Goal: Check status: Check status

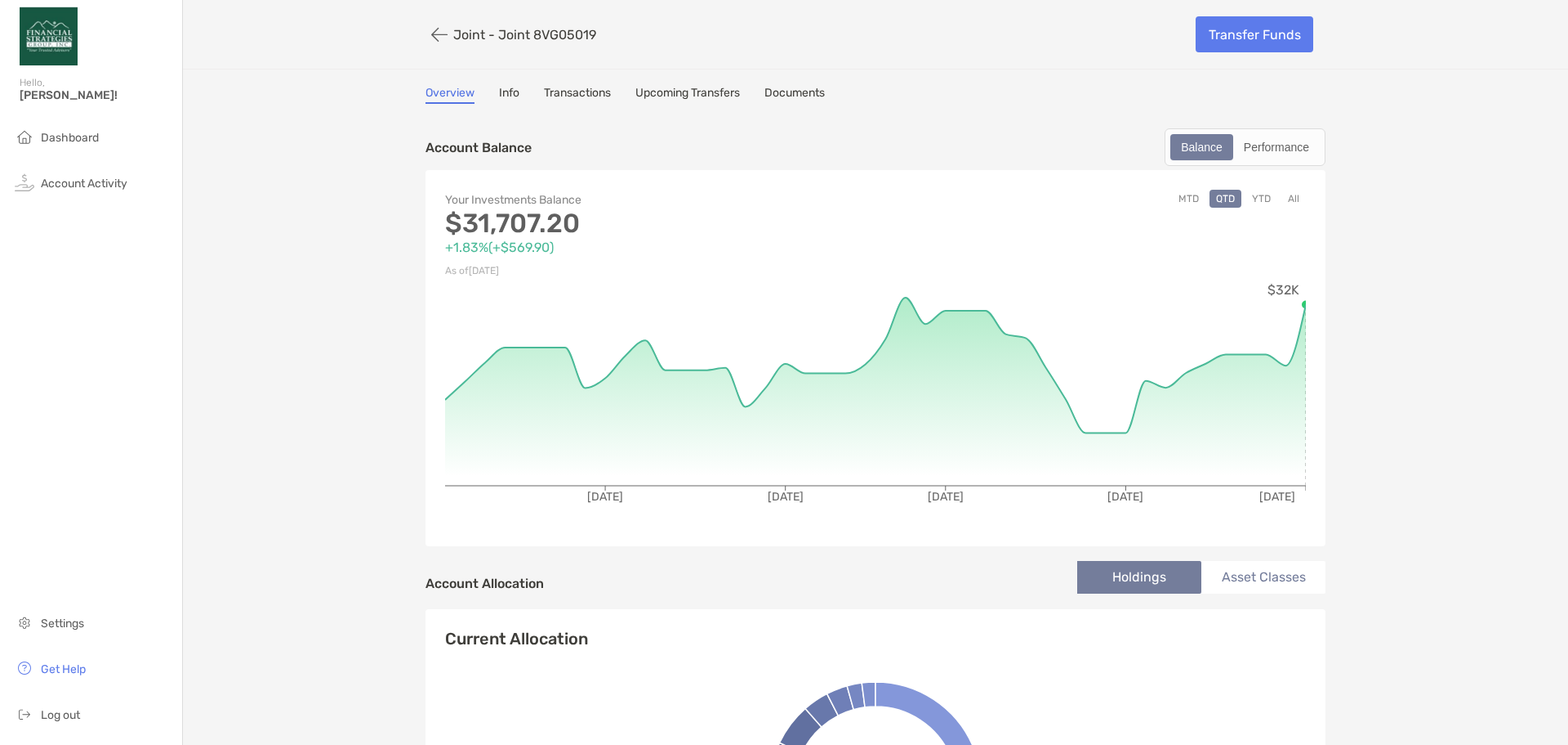
click at [1283, 193] on button "All" at bounding box center [1294, 198] width 24 height 18
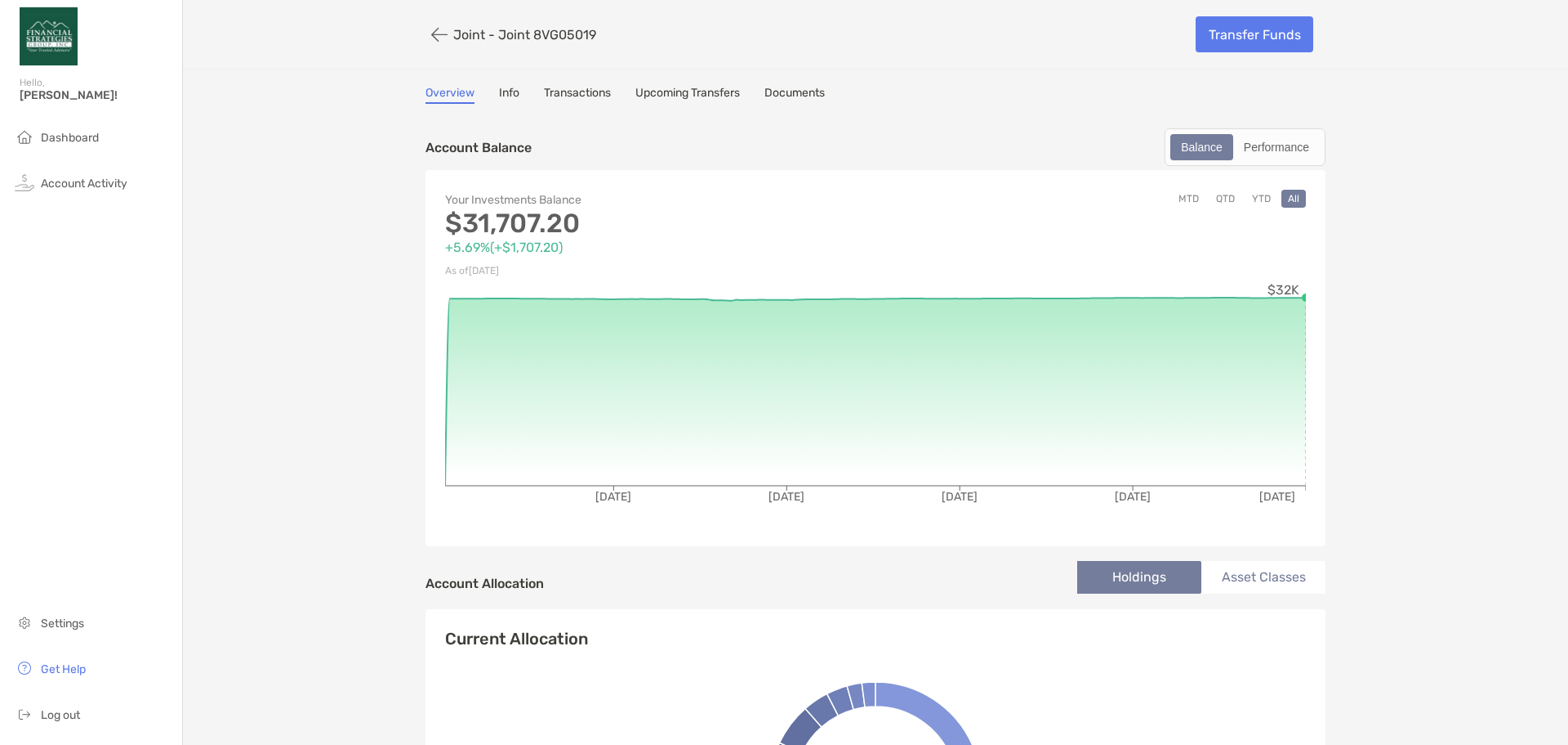
click at [1302, 295] on circle at bounding box center [1307, 298] width 10 height 10
click at [1231, 198] on button "QTD" at bounding box center [1226, 198] width 32 height 18
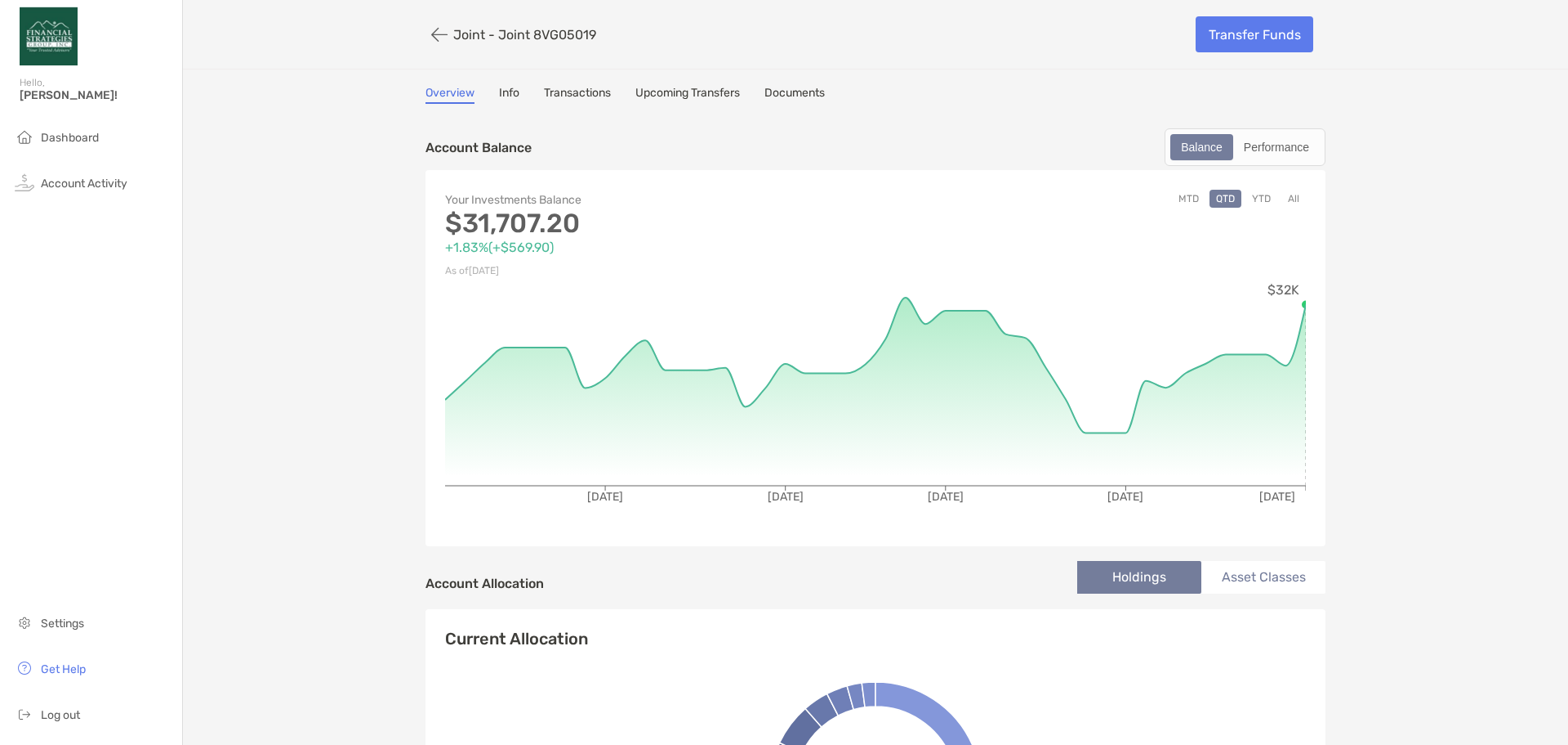
click at [674, 194] on button "All" at bounding box center [1294, 198] width 24 height 18
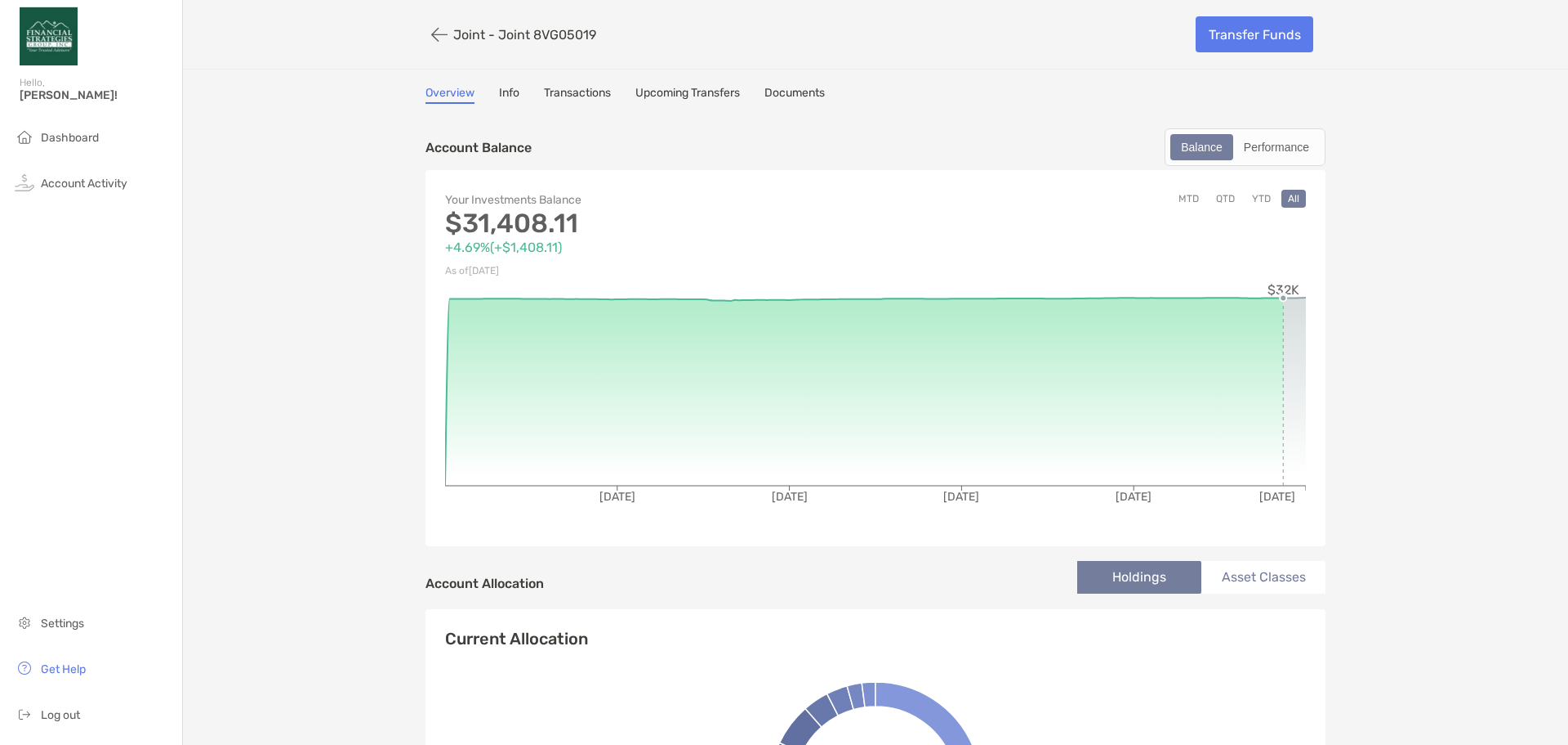
click at [674, 207] on div "MTD QTD YTD All" at bounding box center [1091, 235] width 431 height 91
click at [428, 19] on button "button" at bounding box center [439, 34] width 28 height 30
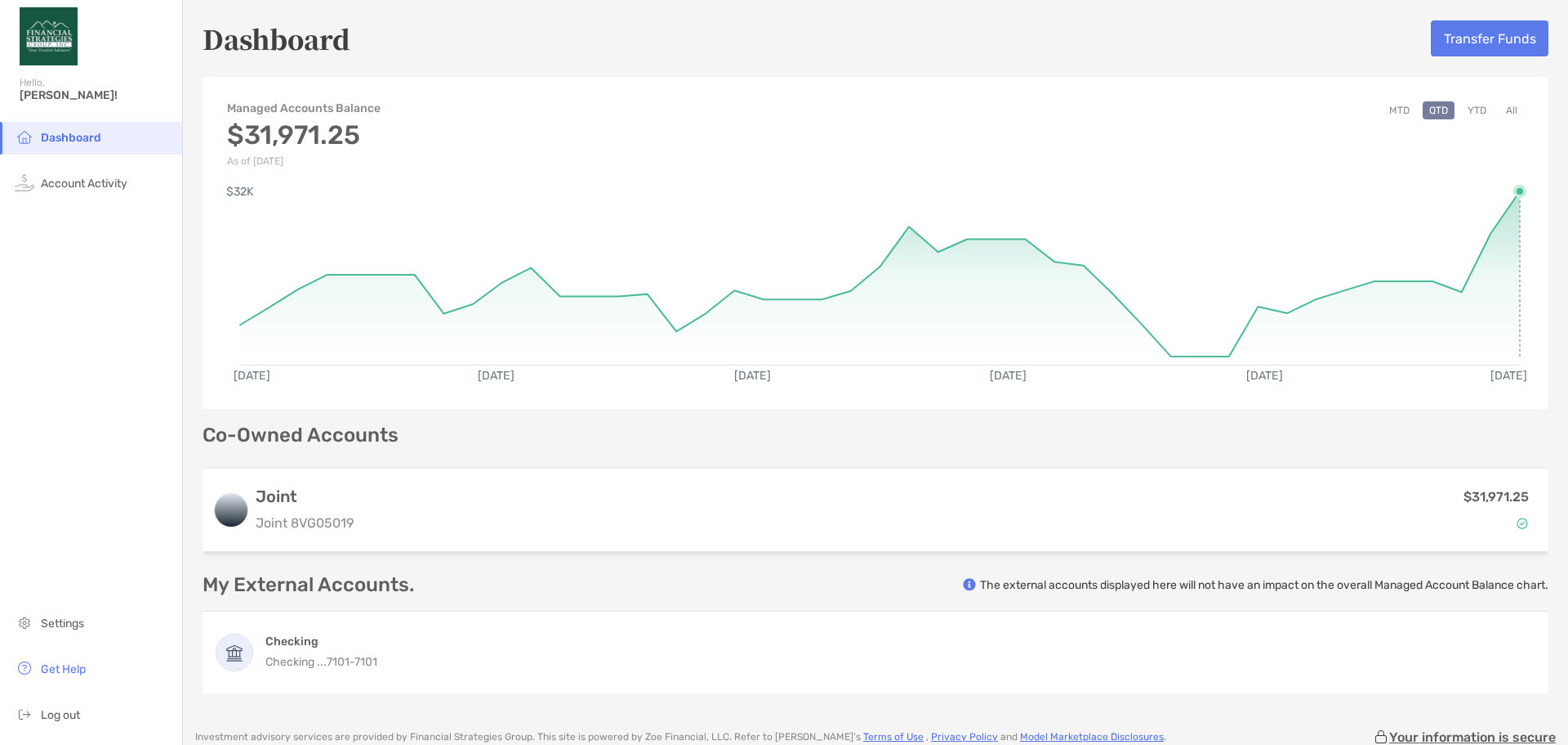
click at [674, 193] on rect at bounding box center [880, 269] width 1280 height 157
click at [674, 189] on circle at bounding box center [1520, 192] width 10 height 10
click at [674, 110] on button "All" at bounding box center [1512, 110] width 24 height 18
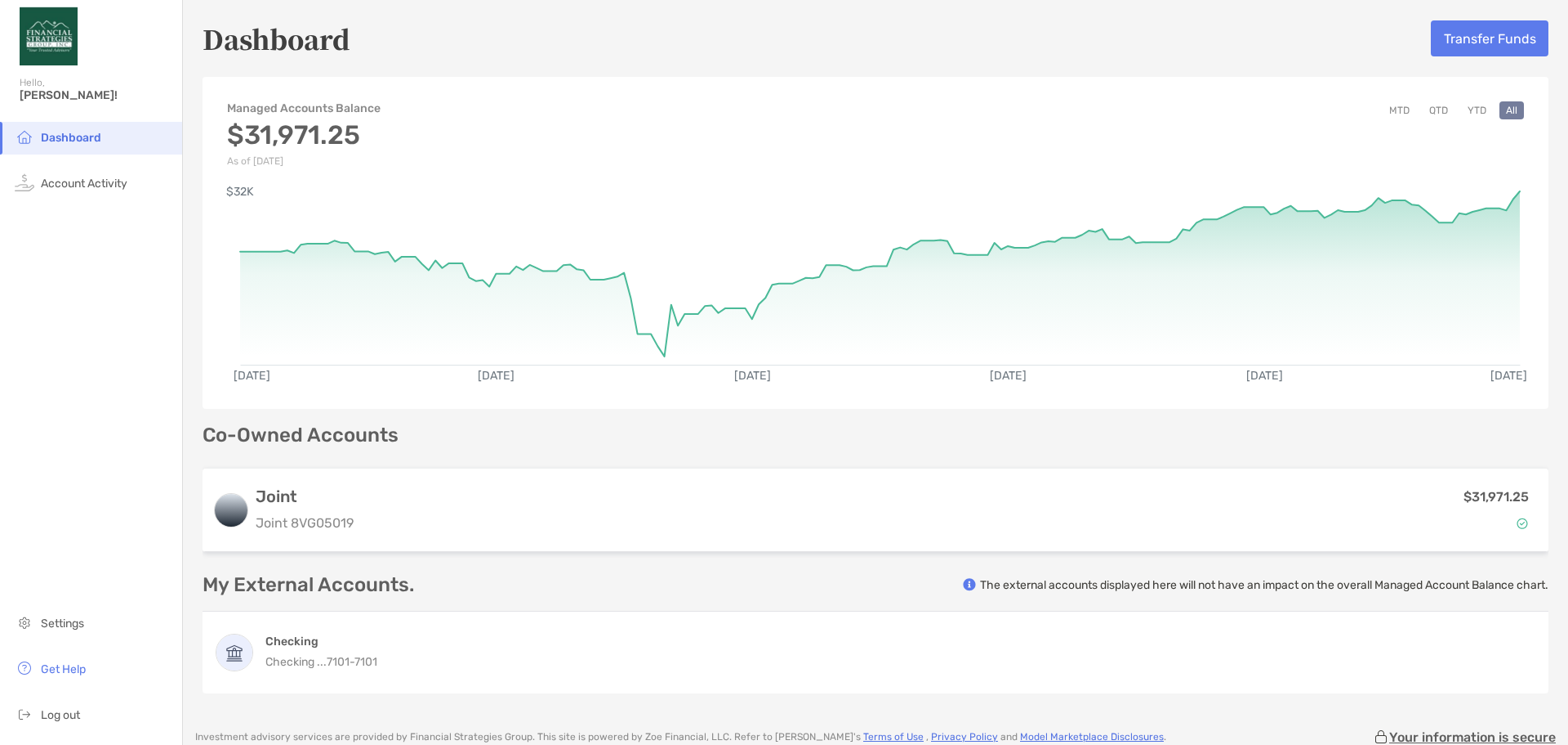
click at [674, 192] on rect at bounding box center [880, 269] width 1280 height 157
click at [71, 187] on span "Account Activity" at bounding box center [84, 184] width 87 height 14
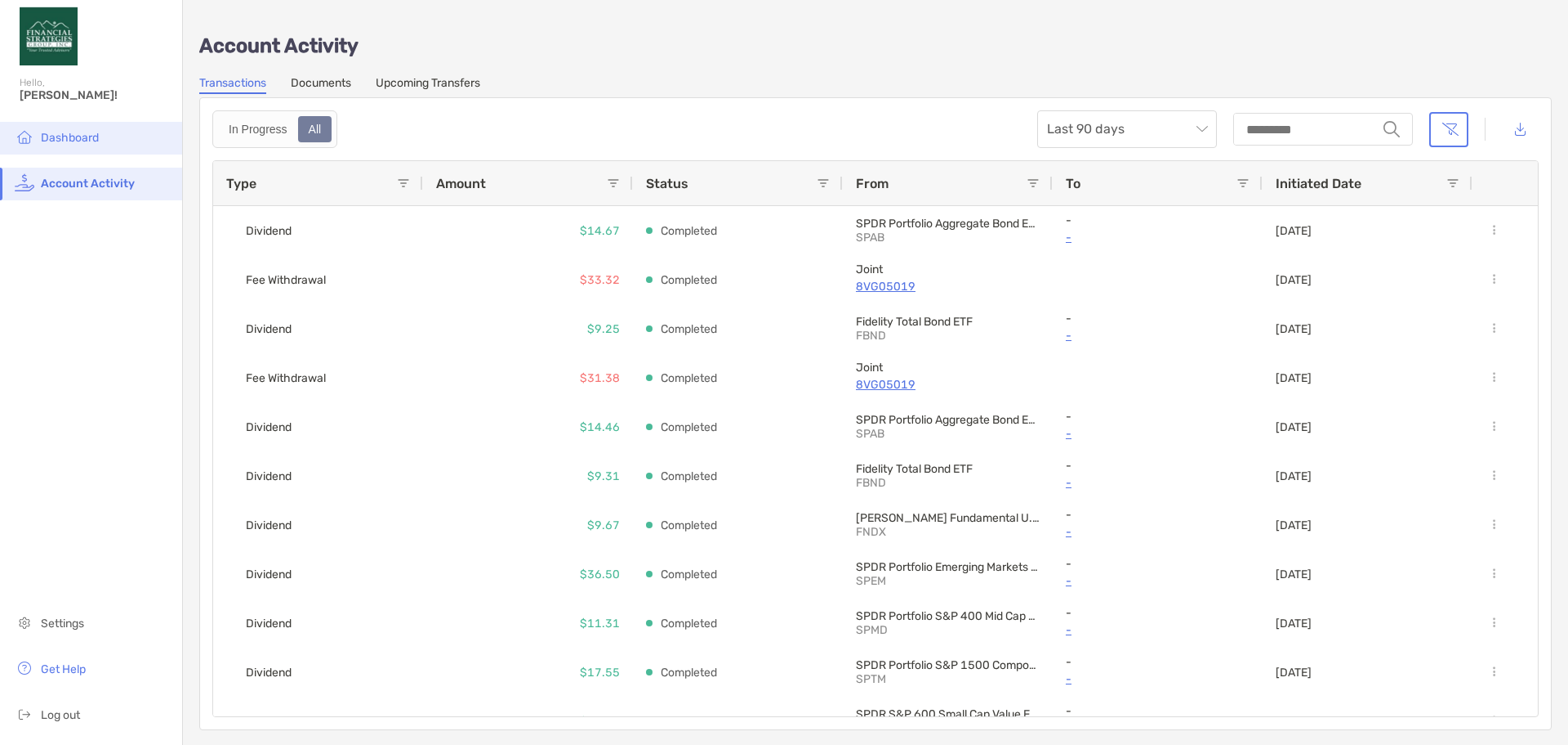
click at [58, 131] on span "Dashboard" at bounding box center [70, 137] width 58 height 14
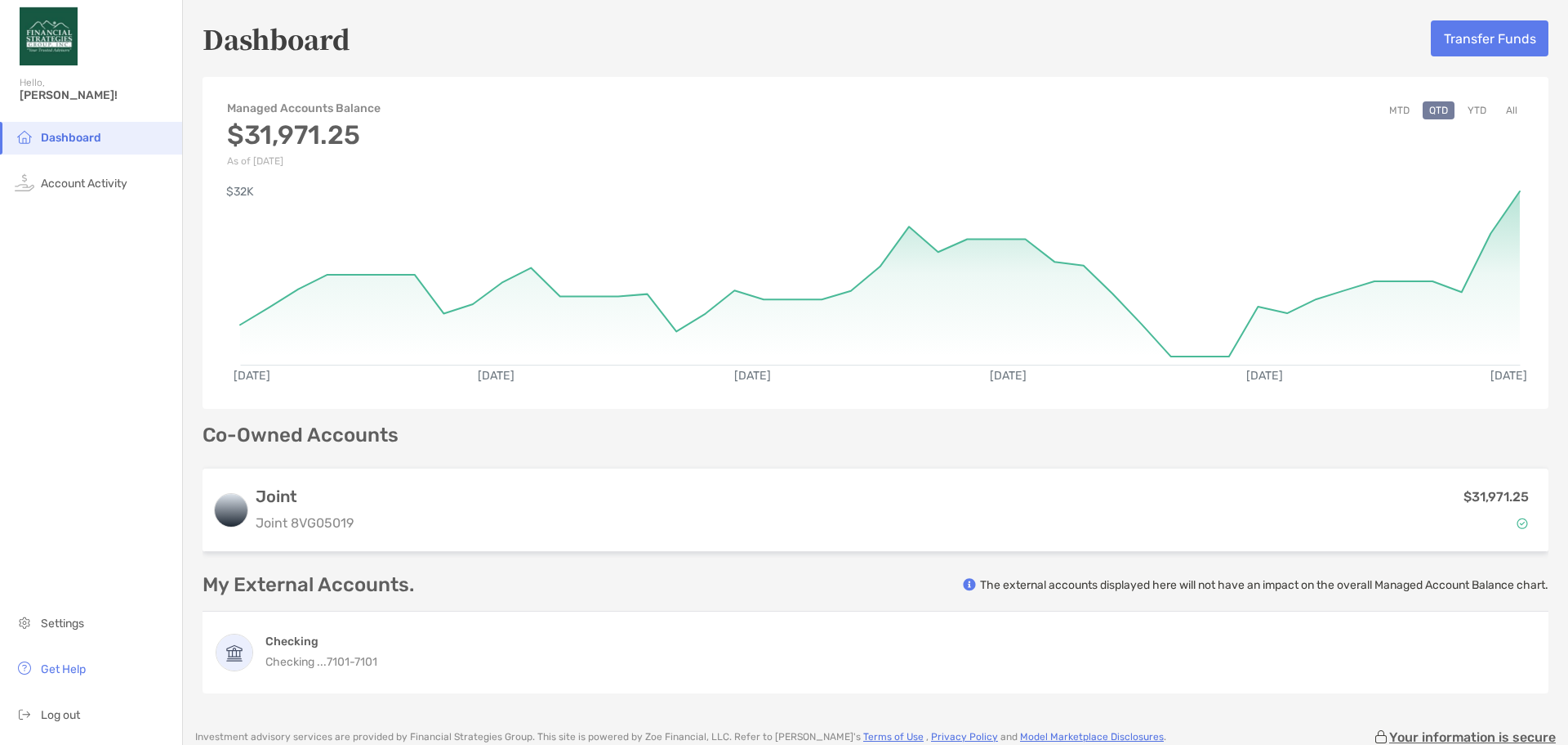
click at [674, 115] on button "MTD" at bounding box center [1400, 110] width 33 height 18
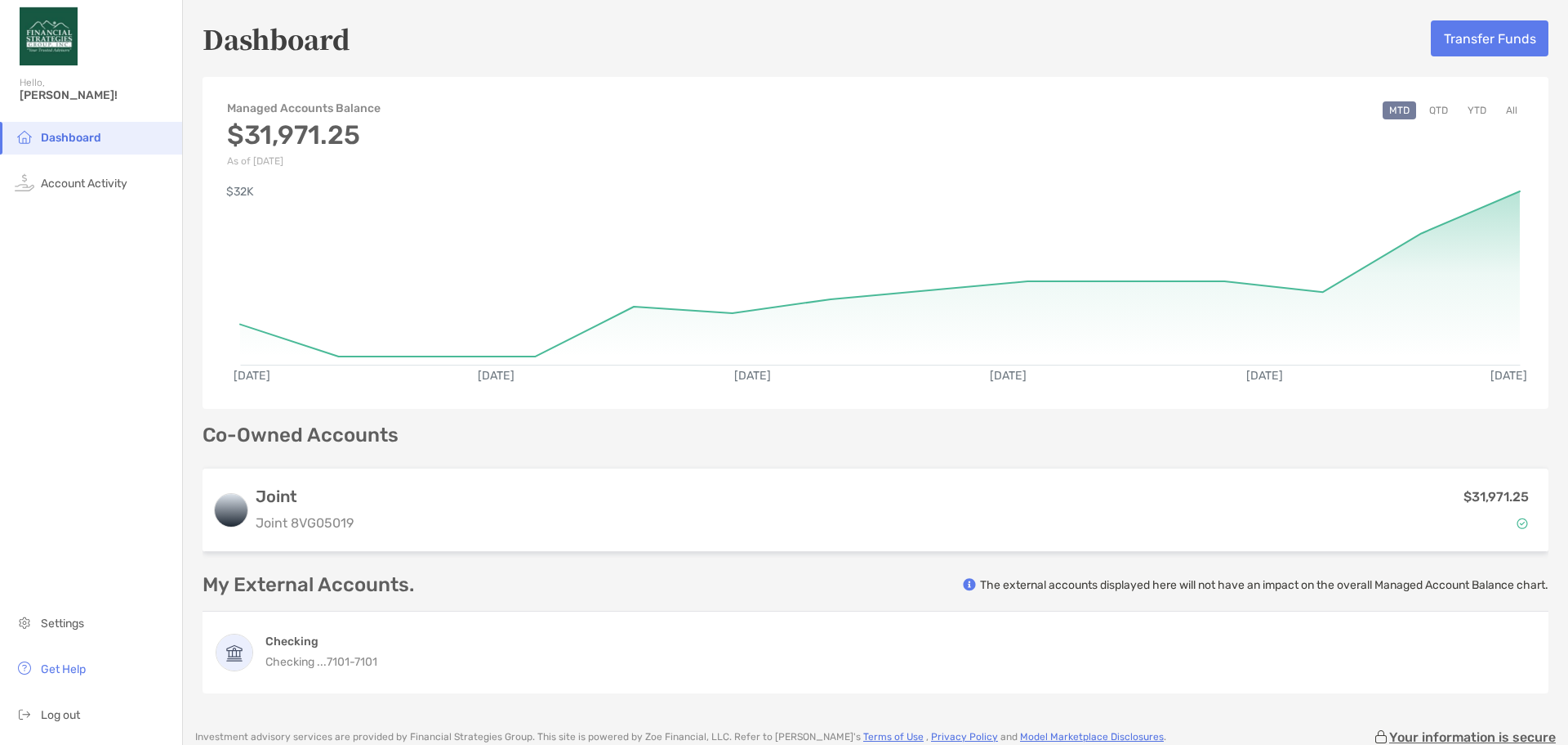
click at [52, 36] on img at bounding box center [49, 36] width 58 height 59
click at [299, 30] on h5 "Dashboard" at bounding box center [276, 38] width 148 height 38
click at [389, 390] on div "[DATE] [DATE] [DATE] [DATE] [DATE] [DATE] $32K" at bounding box center [875, 283] width 1346 height 233
click at [277, 157] on p "As of [DATE]" at bounding box center [304, 161] width 154 height 12
click at [290, 94] on div "Managed Accounts Balance $31,971.25 As of [DATE] MTD QTD YTD All" at bounding box center [875, 125] width 1346 height 82
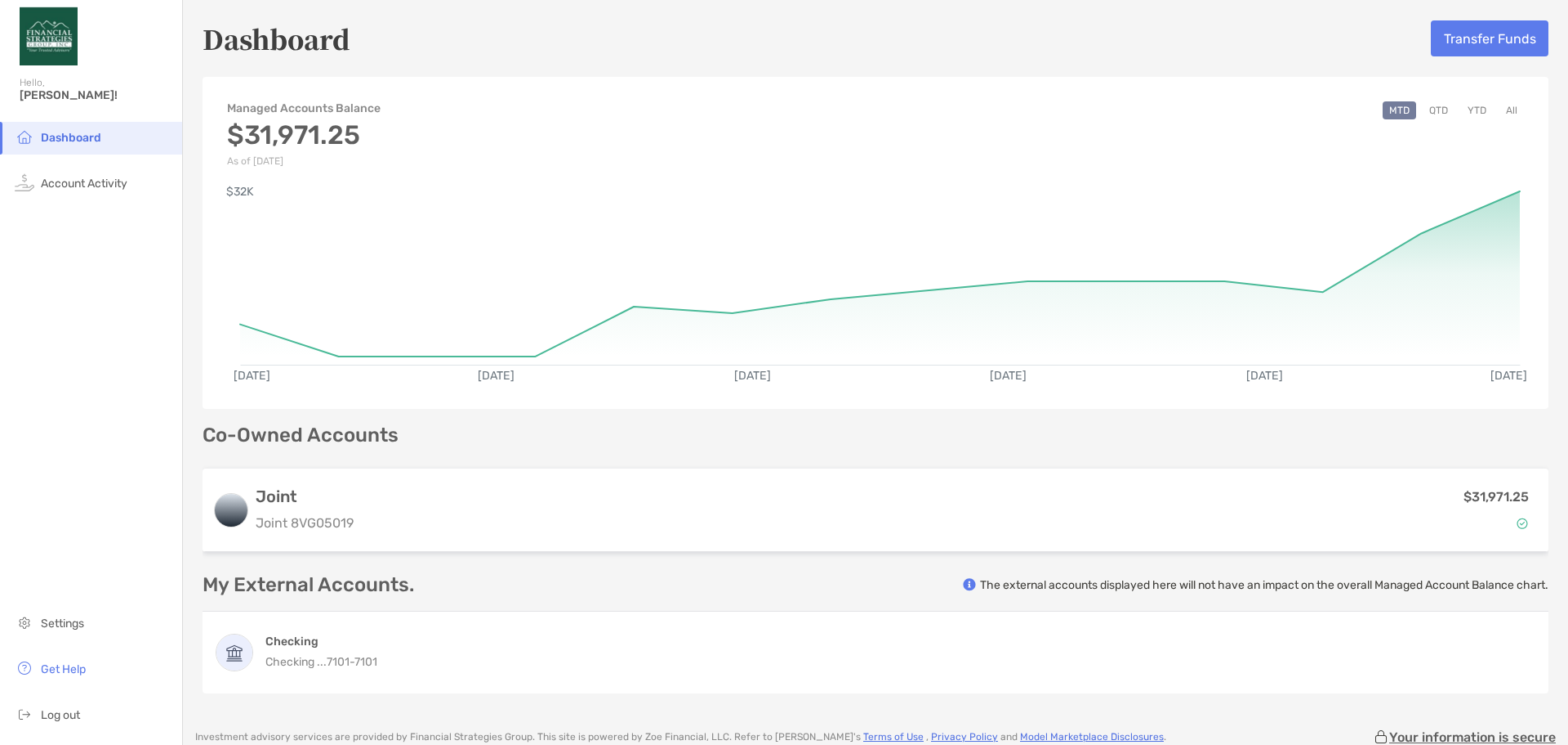
click at [674, 108] on button "QTD" at bounding box center [1439, 110] width 32 height 18
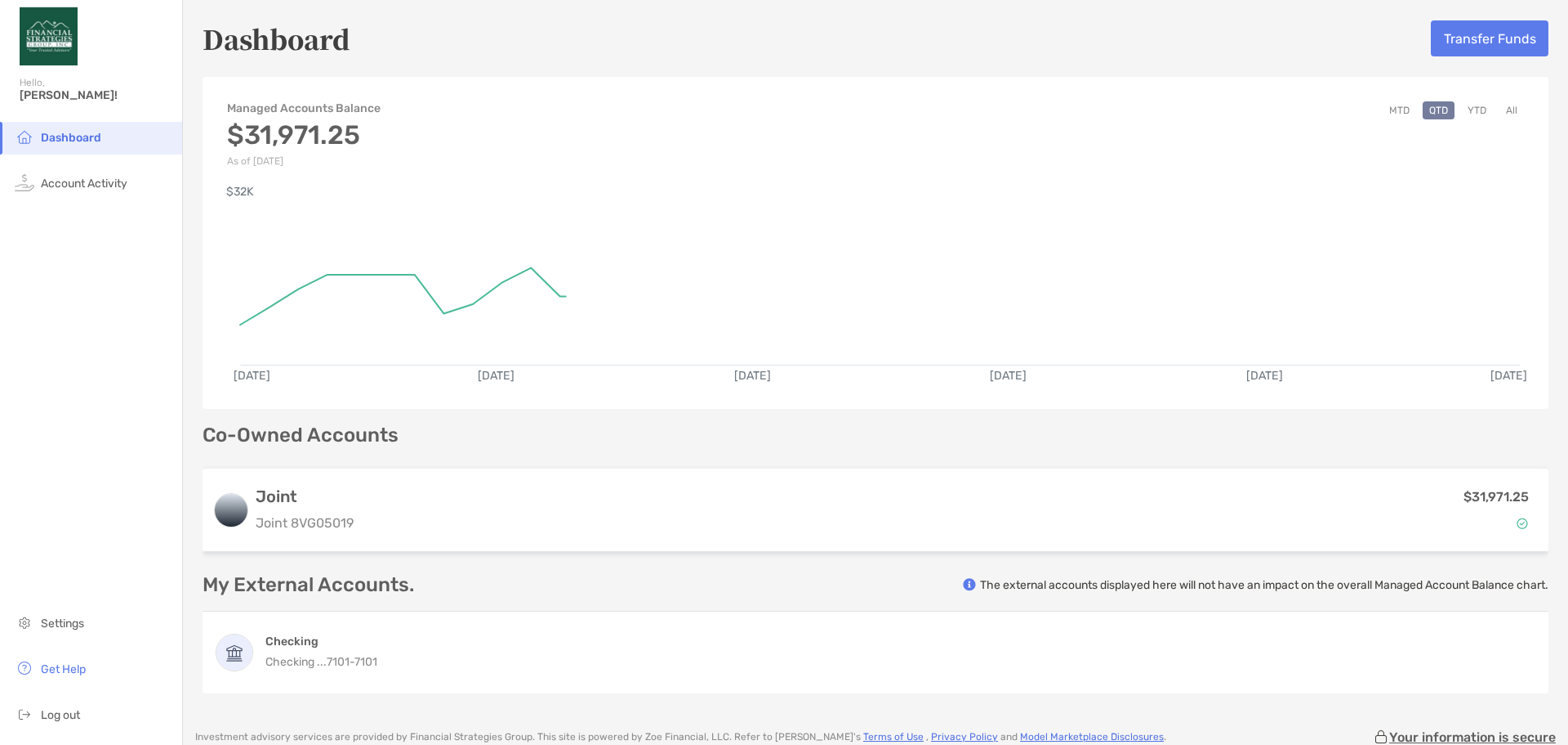
click at [674, 89] on div "Managed Accounts Balance $31,971.25 As of [DATE] MTD QTD YTD All" at bounding box center [875, 125] width 1346 height 82
click at [674, 88] on div "Managed Accounts Balance $31,971.25 As of [DATE] MTD QTD YTD All" at bounding box center [875, 125] width 1346 height 82
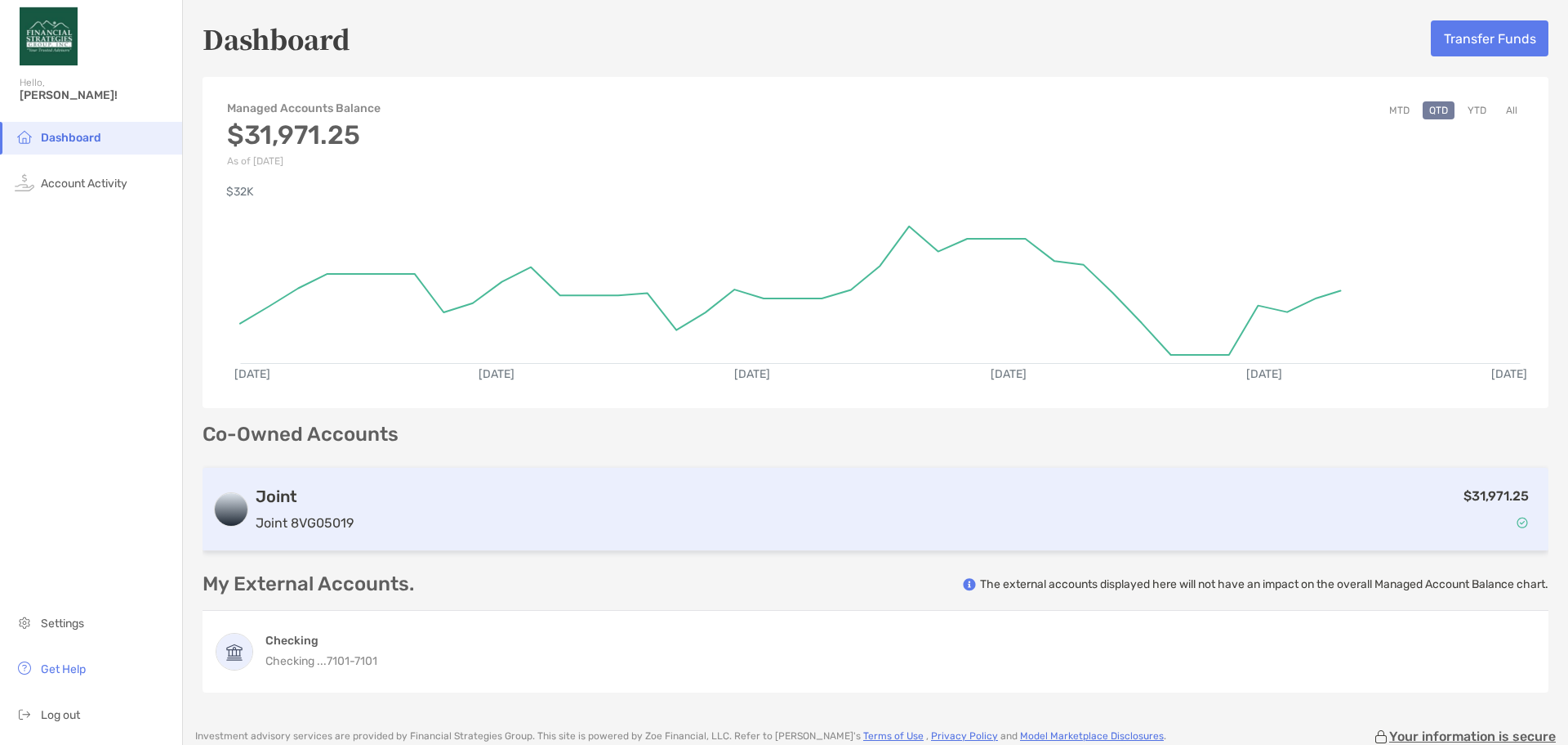
click at [1406, 498] on div "$31,971.25" at bounding box center [950, 509] width 1179 height 48
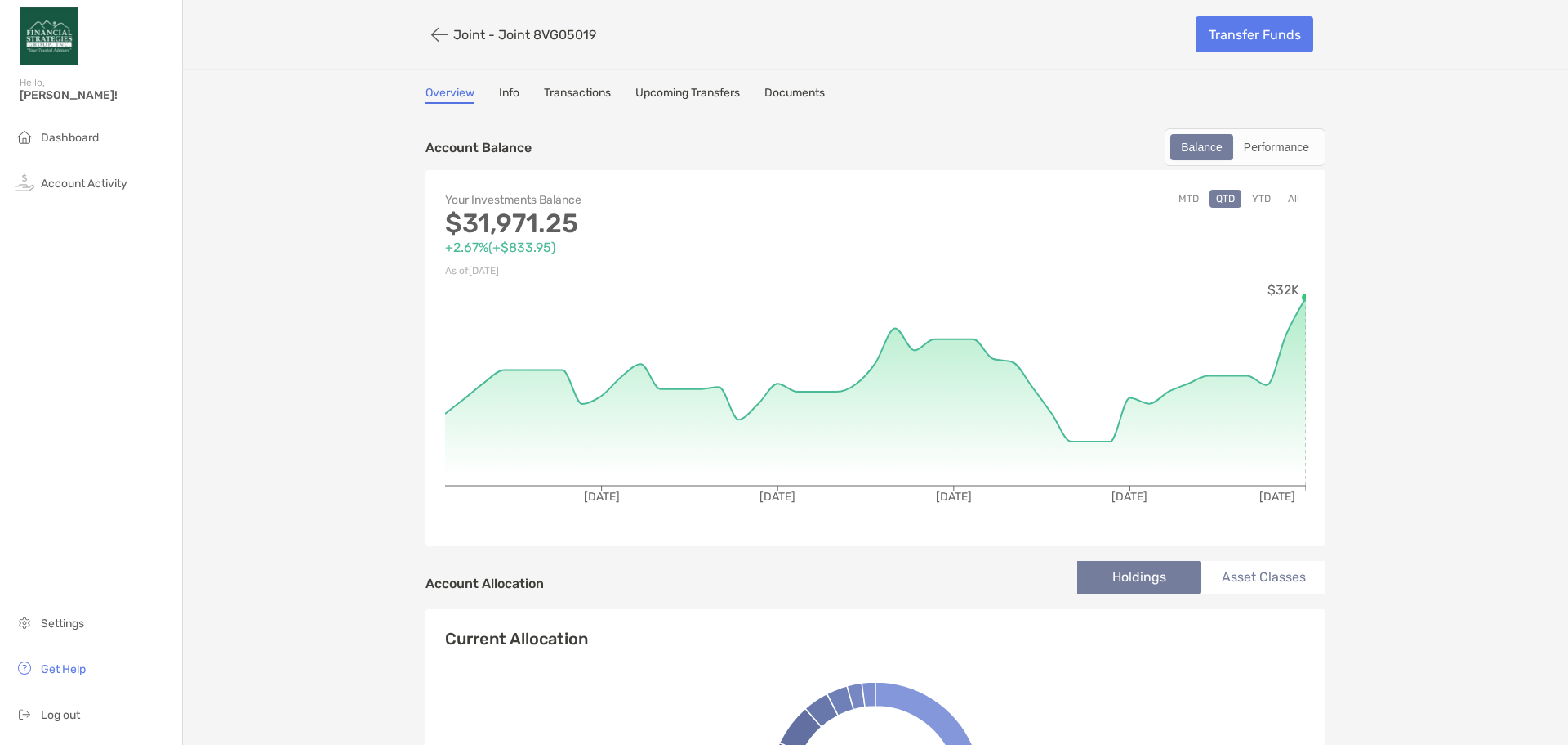
click at [1291, 212] on div "MTD QTD YTD All" at bounding box center [1091, 235] width 431 height 91
click at [1289, 195] on button "All" at bounding box center [1294, 198] width 24 height 18
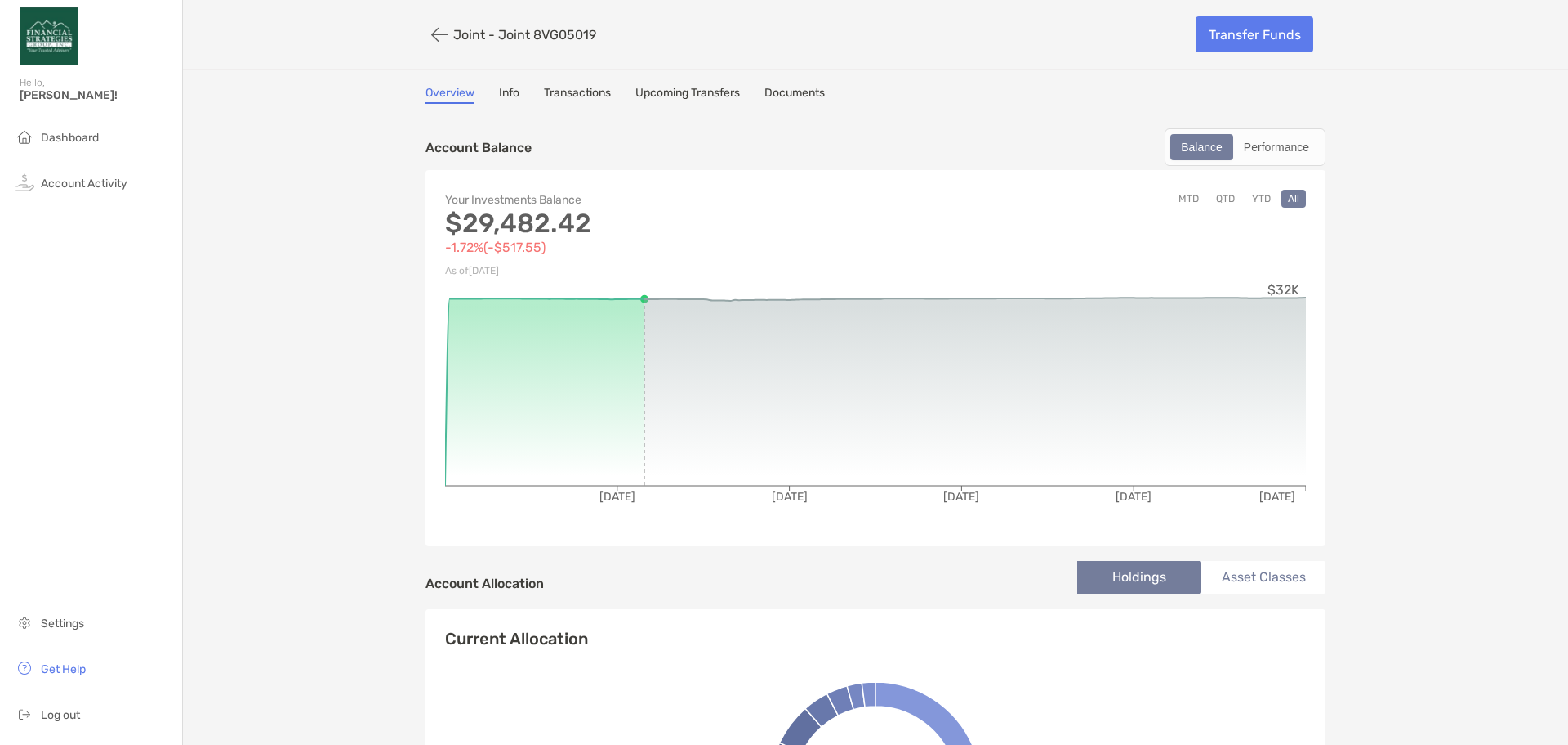
click at [1254, 197] on button "YTD" at bounding box center [1262, 198] width 32 height 18
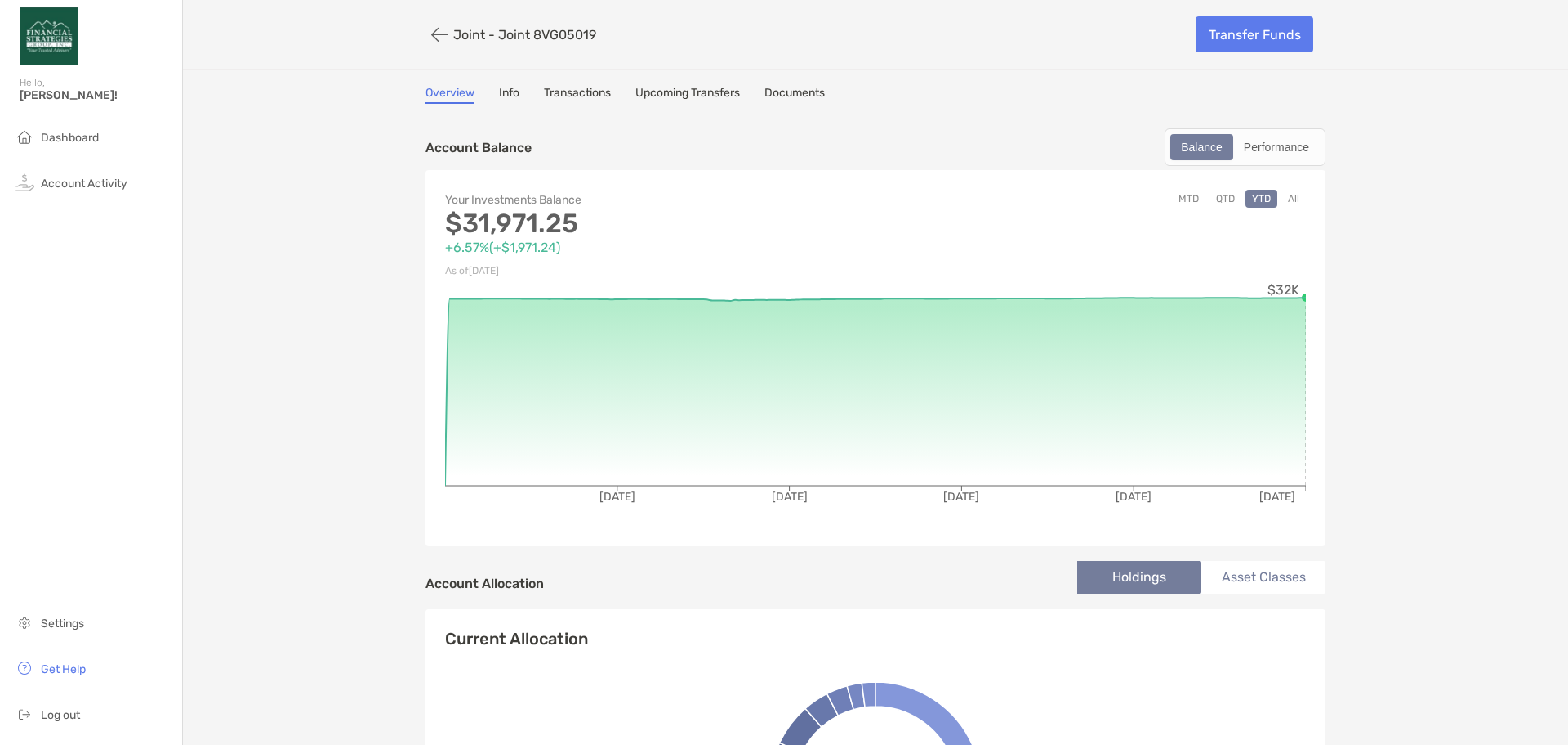
click at [1282, 193] on button "All" at bounding box center [1294, 198] width 24 height 18
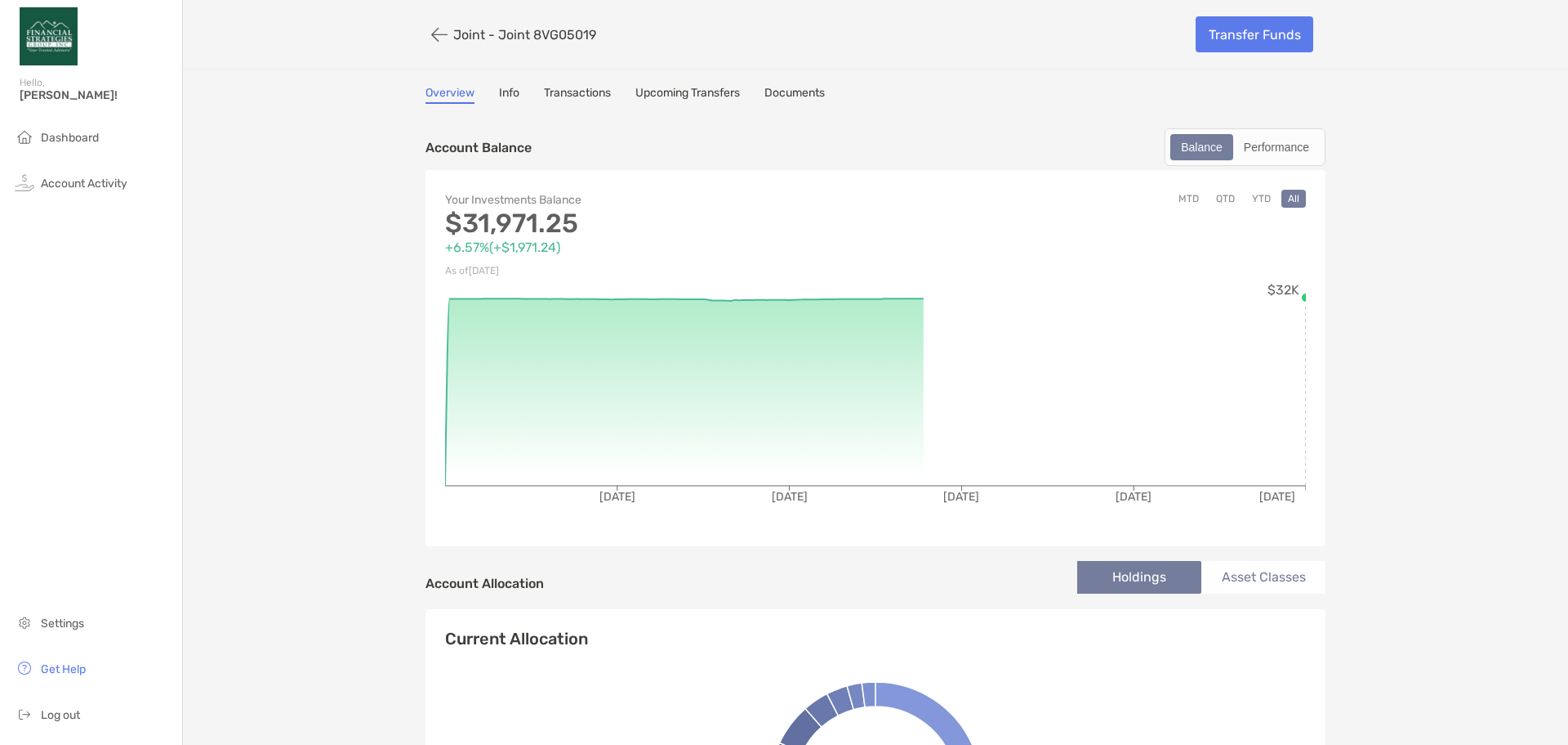
click at [1222, 195] on button "QTD" at bounding box center [1226, 198] width 32 height 18
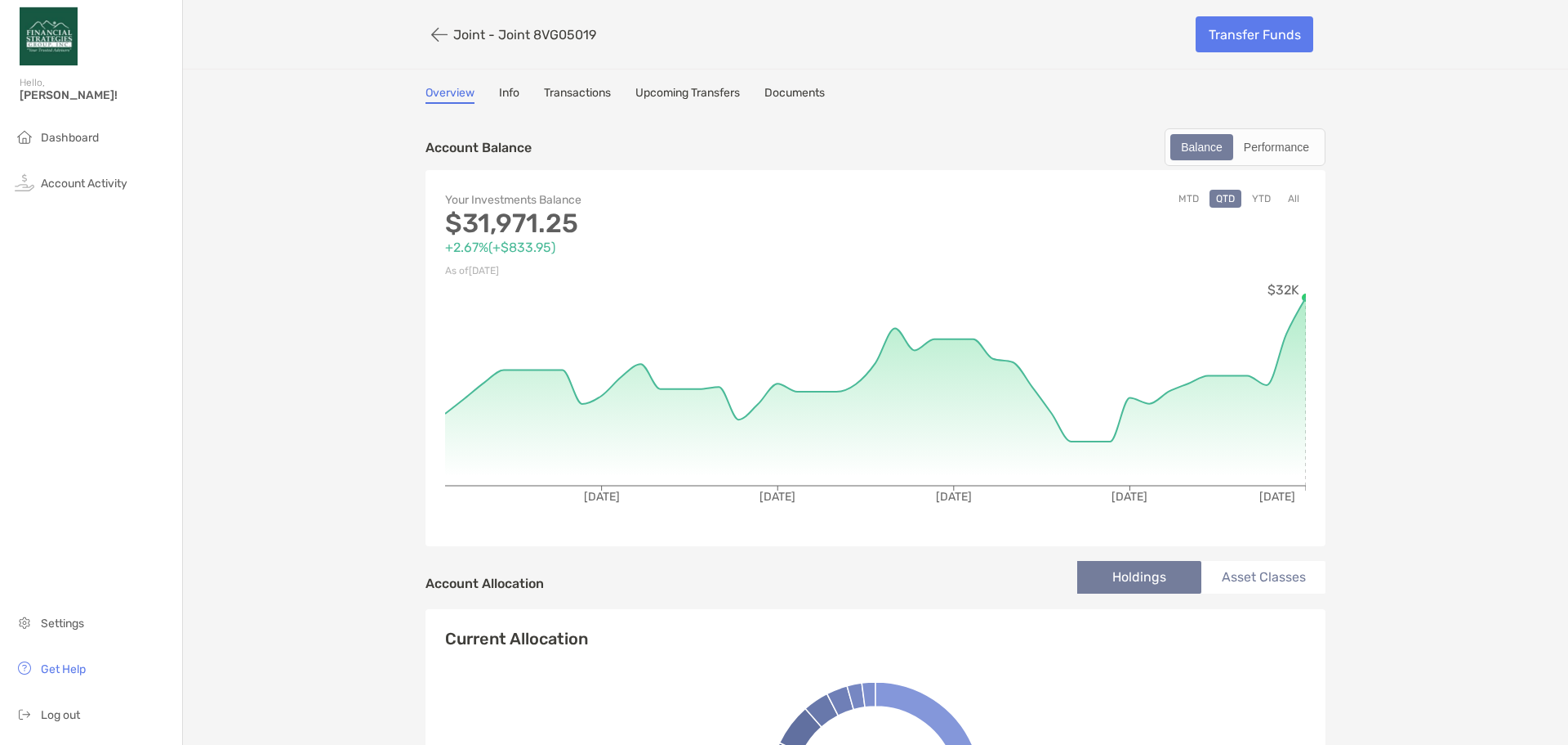
click at [1302, 297] on circle at bounding box center [1307, 298] width 10 height 10
click at [1246, 196] on button "YTD" at bounding box center [1262, 198] width 32 height 18
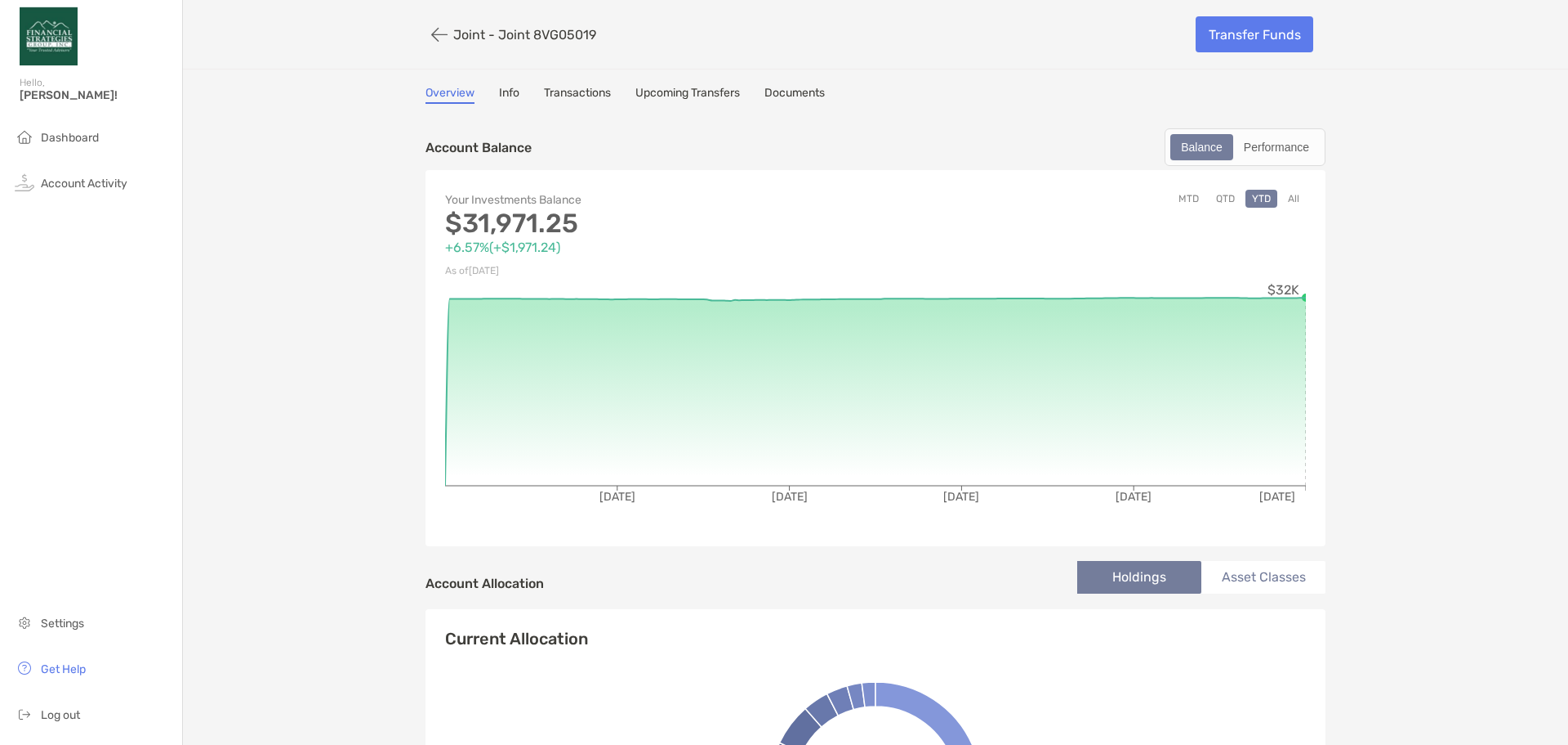
click at [1301, 297] on div "Your Investments Balance $31,971.25 +6.57% ( +$1,971.24 ) As of Aug 13, '25 MTD…" at bounding box center [876, 358] width 900 height 376
drag, startPoint x: 1488, startPoint y: 262, endPoint x: 1491, endPoint y: 269, distance: 7.6
click at [1302, 297] on circle at bounding box center [1307, 298] width 10 height 10
